Goal: Task Accomplishment & Management: Complete application form

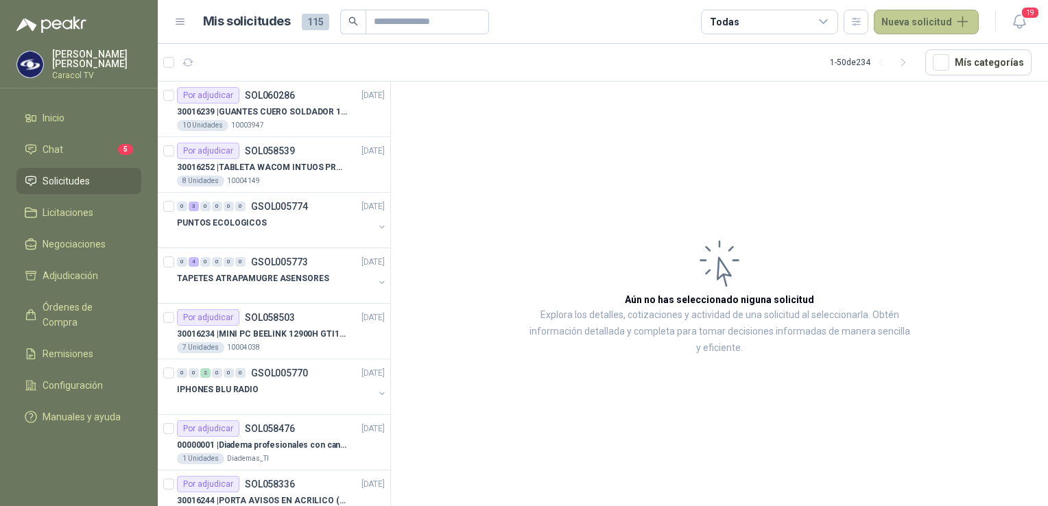
click at [911, 26] on button "Nueva solicitud" at bounding box center [926, 22] width 105 height 25
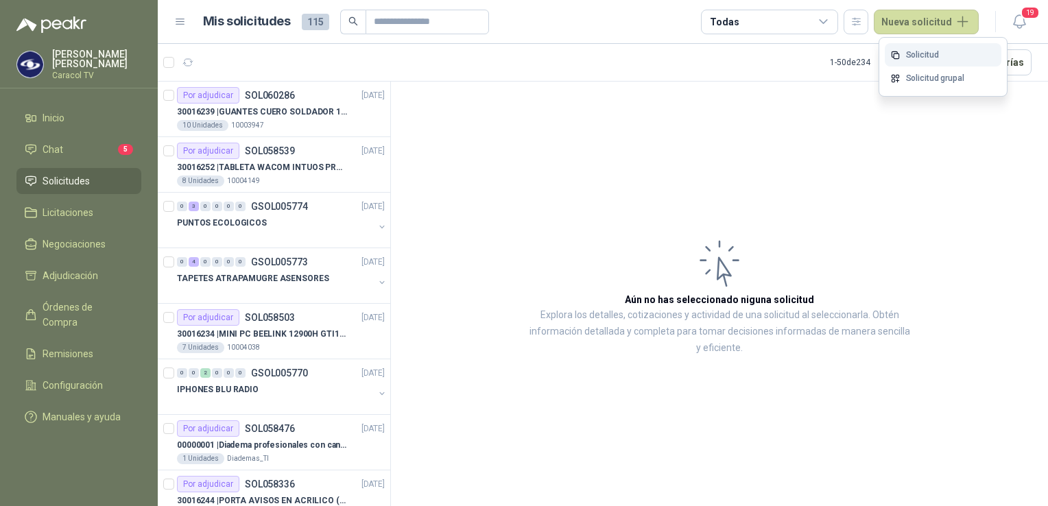
click at [914, 56] on link "Solicitud" at bounding box center [943, 55] width 117 height 24
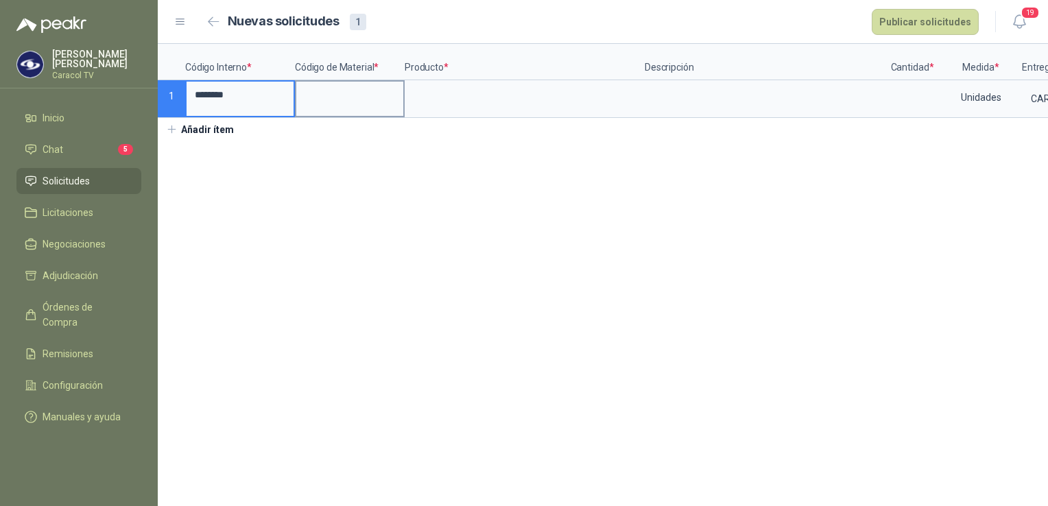
click at [363, 99] on input at bounding box center [349, 95] width 107 height 27
click at [811, 309] on section "Código Interno * Código de Material * Producto * Descripción Cantidad * Medida …" at bounding box center [603, 275] width 890 height 462
click at [846, 208] on section "Código Interno * Código de Material * Producto * Descripción Cantidad * Medida …" at bounding box center [603, 275] width 890 height 462
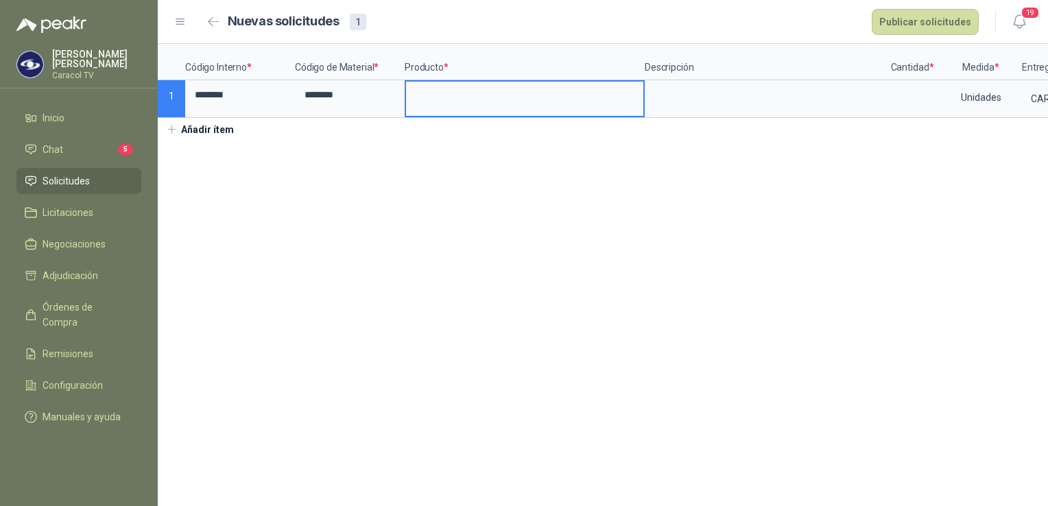
click at [494, 93] on input at bounding box center [524, 95] width 237 height 27
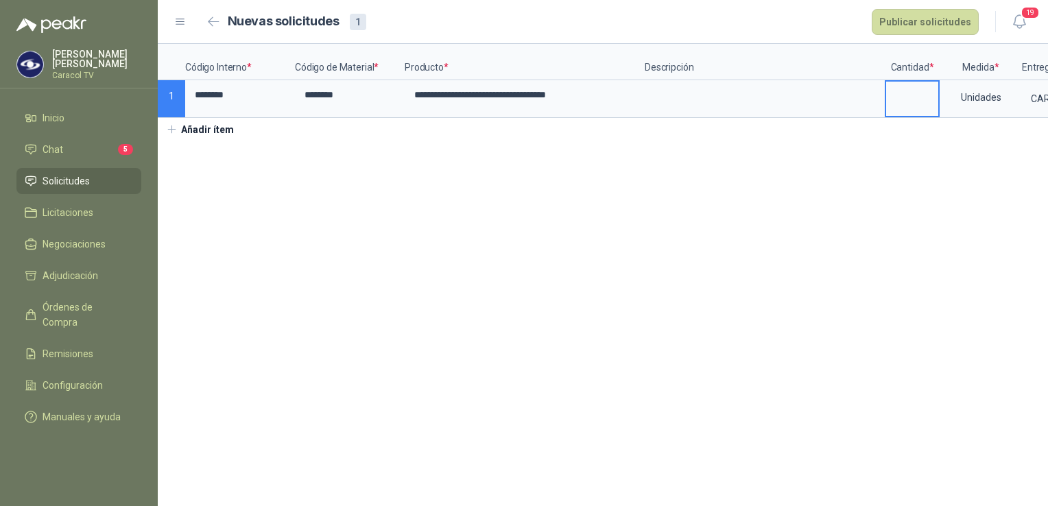
click at [916, 95] on input at bounding box center [912, 95] width 52 height 27
type input "*"
click at [791, 244] on section "**********" at bounding box center [603, 275] width 890 height 462
click at [901, 19] on button "Publicar solicitudes" at bounding box center [925, 22] width 107 height 26
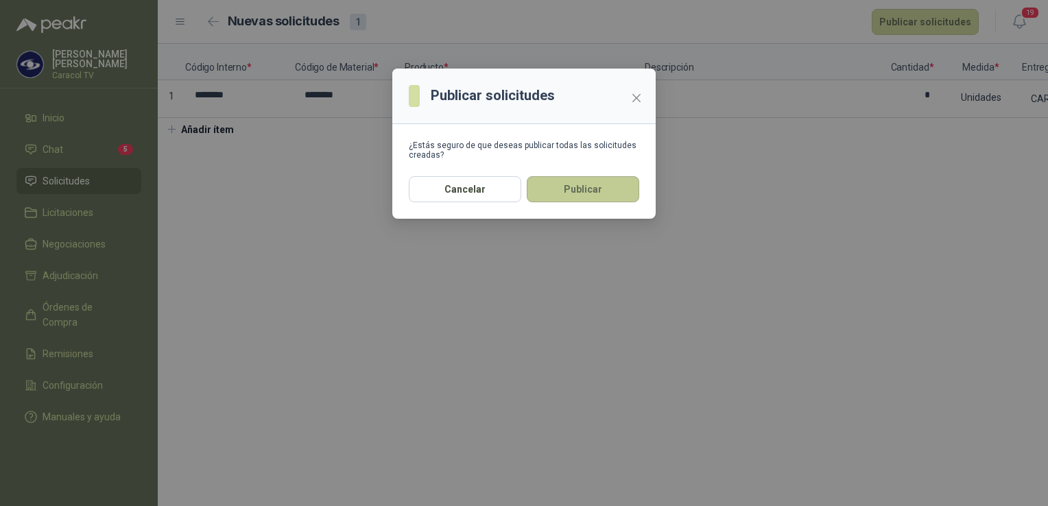
click at [595, 193] on button "Publicar" at bounding box center [583, 189] width 112 height 26
